Goal: Task Accomplishment & Management: Complete application form

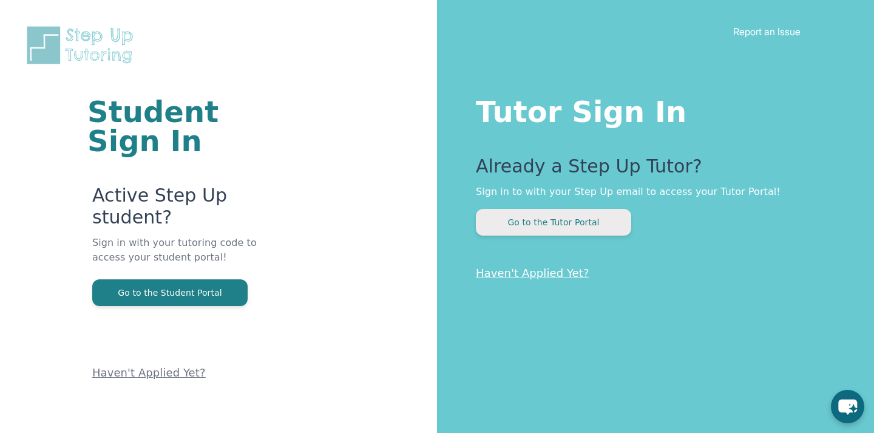
click at [546, 226] on button "Go to the Tutor Portal" at bounding box center [553, 222] width 155 height 27
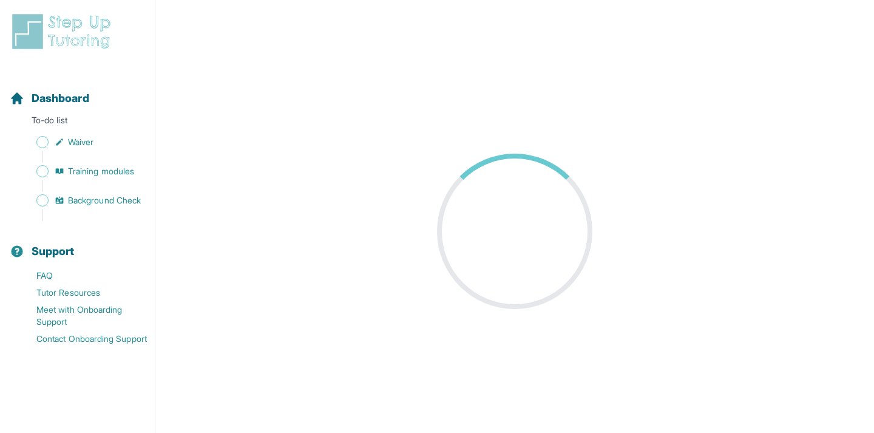
click at [473, 289] on div at bounding box center [514, 231] width 155 height 155
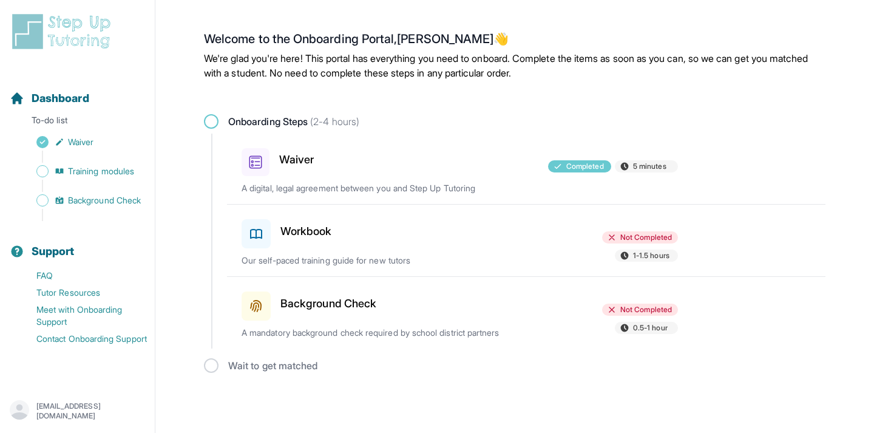
click at [504, 185] on p "A digital, legal agreement between you and Step Up Tutoring" at bounding box center [384, 188] width 284 height 12
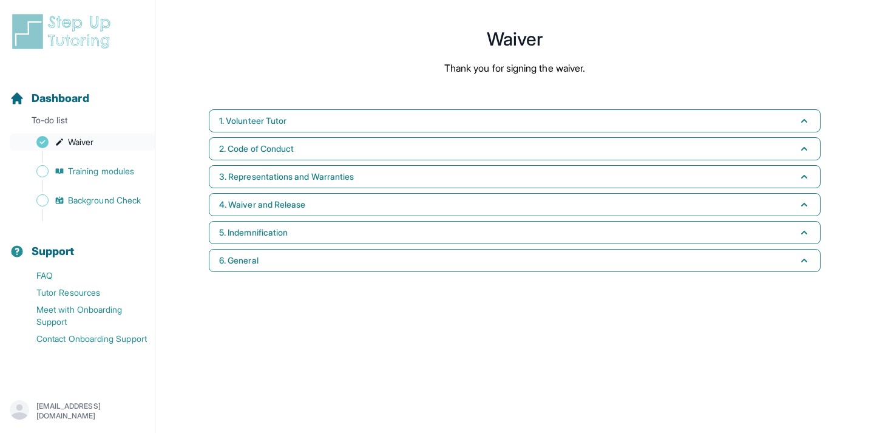
click at [86, 143] on span "Waiver" at bounding box center [81, 142] width 26 height 12
click at [120, 172] on span "Training modules" at bounding box center [101, 171] width 66 height 12
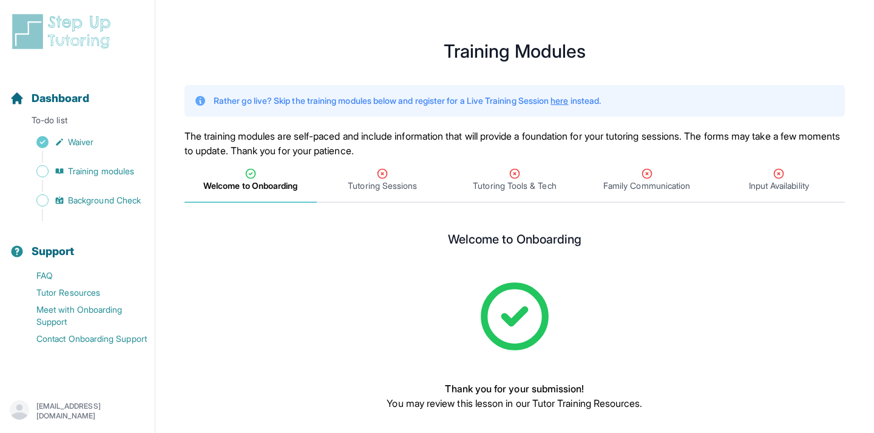
scroll to position [63, 0]
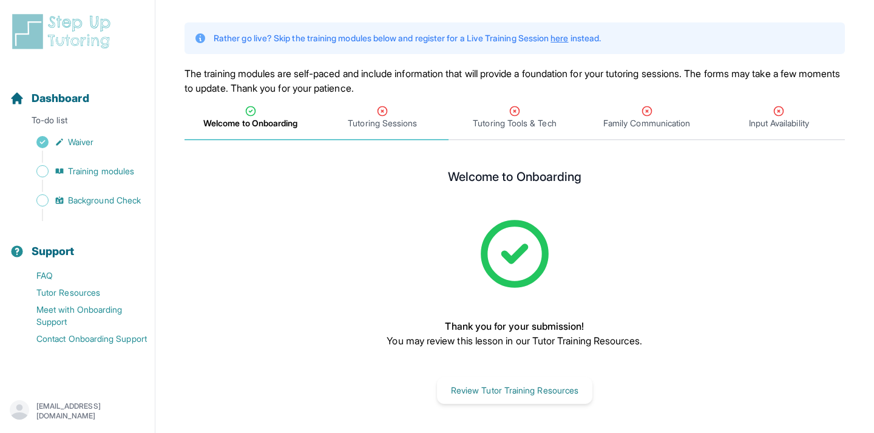
click at [355, 129] on span "Tutoring Sessions" at bounding box center [383, 117] width 132 height 45
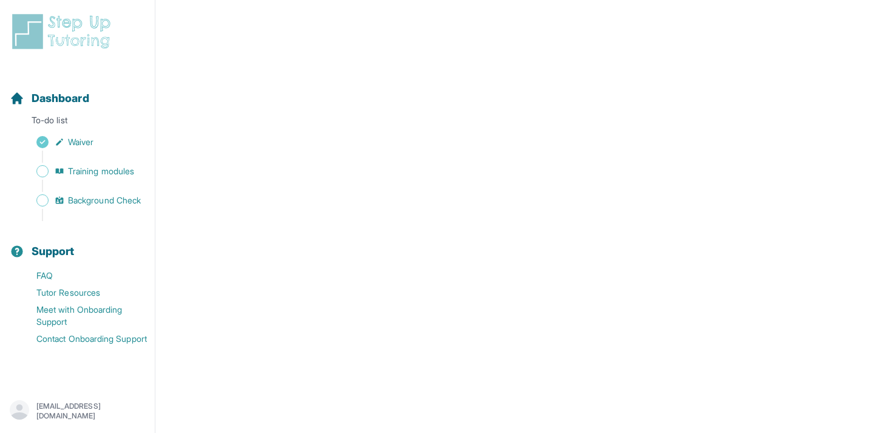
scroll to position [557, 0]
click at [113, 199] on span "Background Check" at bounding box center [104, 200] width 73 height 12
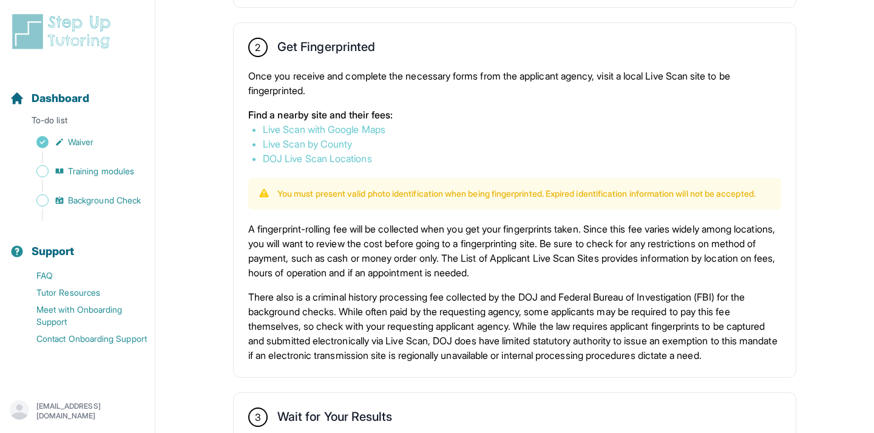
scroll to position [664, 0]
click at [142, 170] on link "Training modules" at bounding box center [82, 171] width 145 height 17
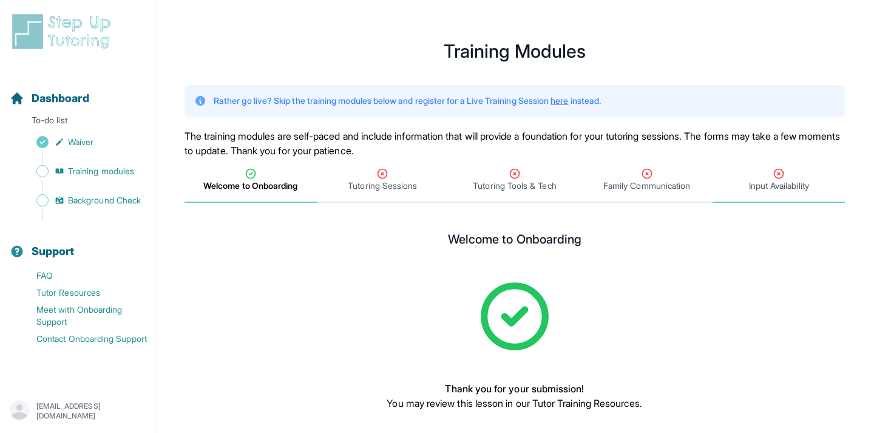
click at [820, 199] on span "Input Availability" at bounding box center [779, 180] width 132 height 45
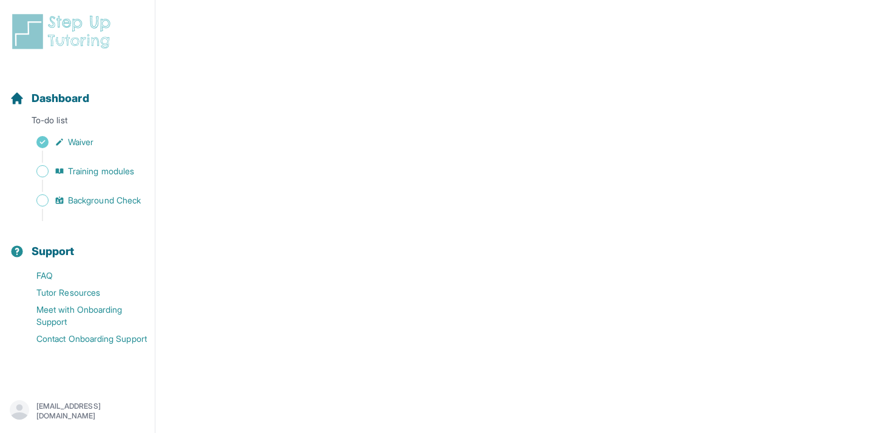
scroll to position [290, 0]
